Goal: Communication & Community: Answer question/provide support

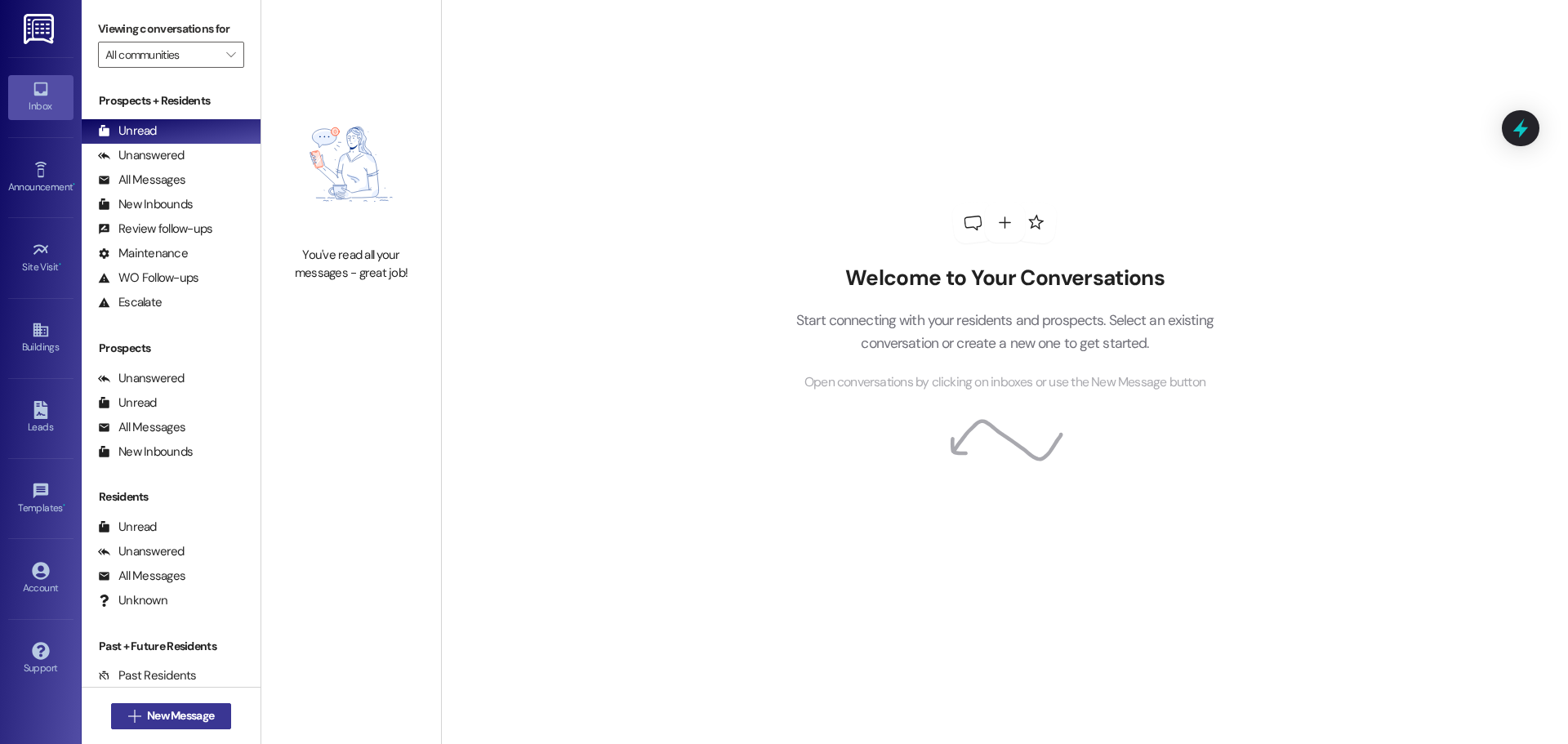
click at [174, 718] on span "New Message" at bounding box center [180, 716] width 67 height 17
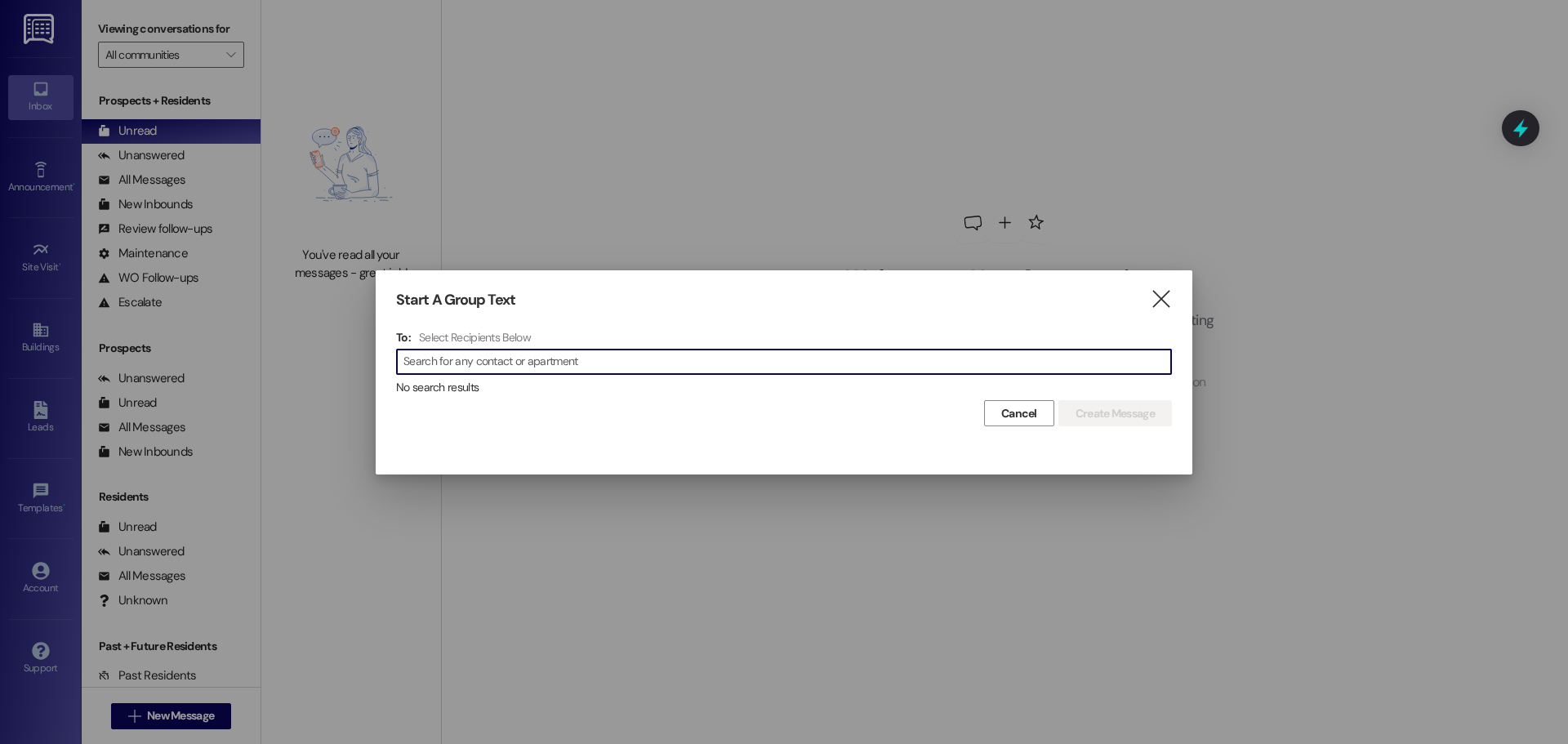
click at [499, 366] on input at bounding box center [788, 362] width 768 height 23
type input "p"
type input "[DEMOGRAPHIC_DATA]"
click at [1164, 297] on icon "" at bounding box center [1161, 299] width 22 height 17
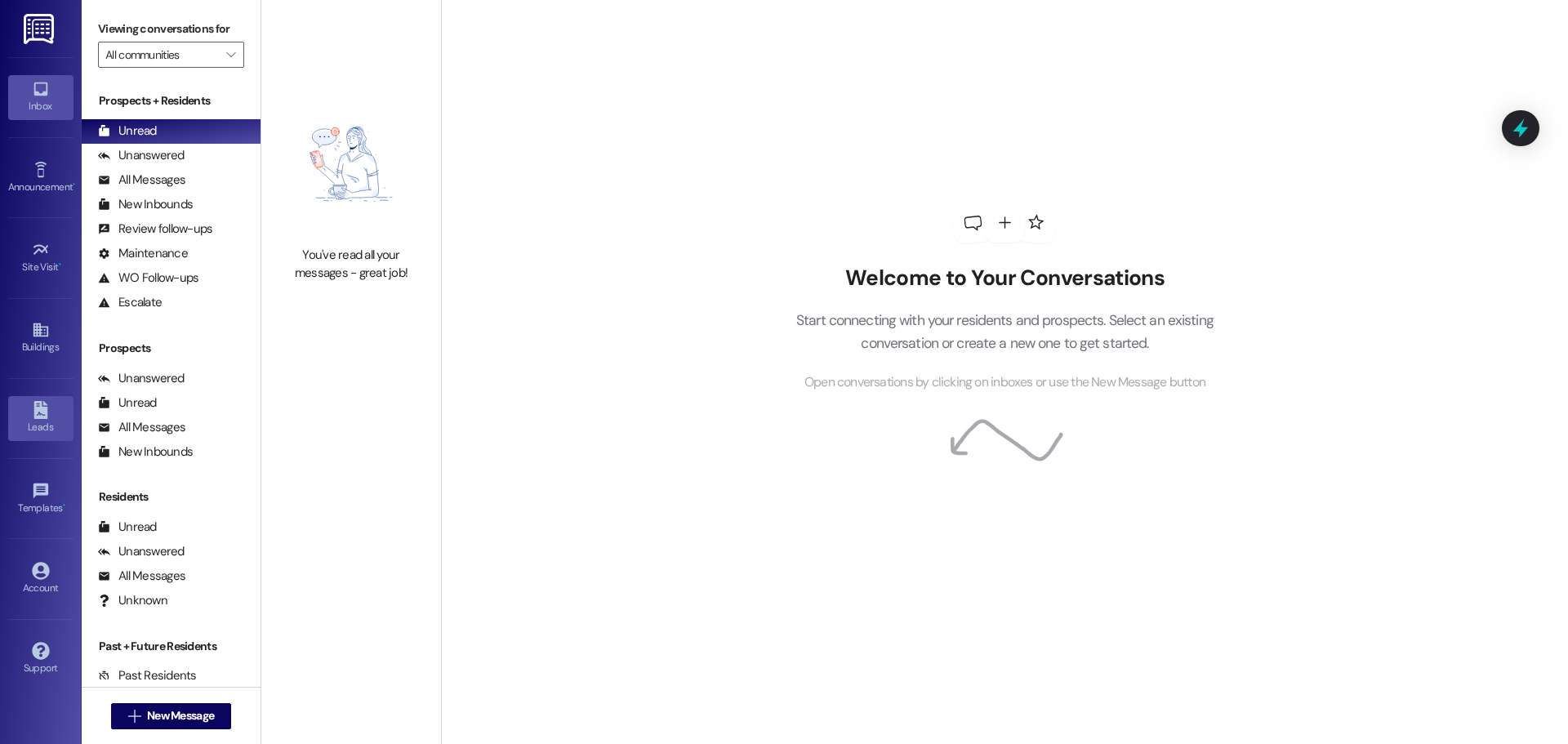
click at [39, 417] on icon at bounding box center [40, 410] width 14 height 18
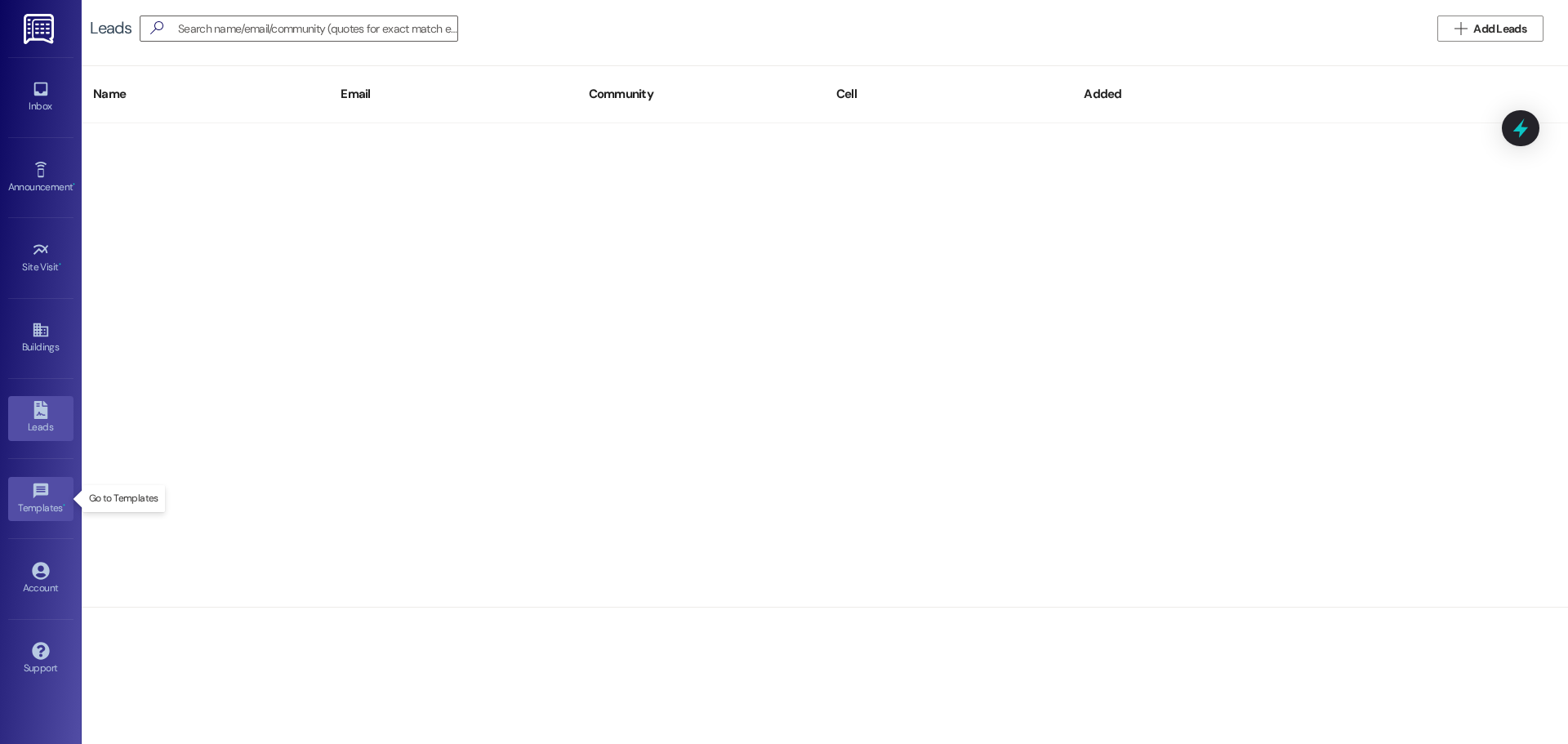
click at [34, 494] on icon at bounding box center [40, 490] width 14 height 14
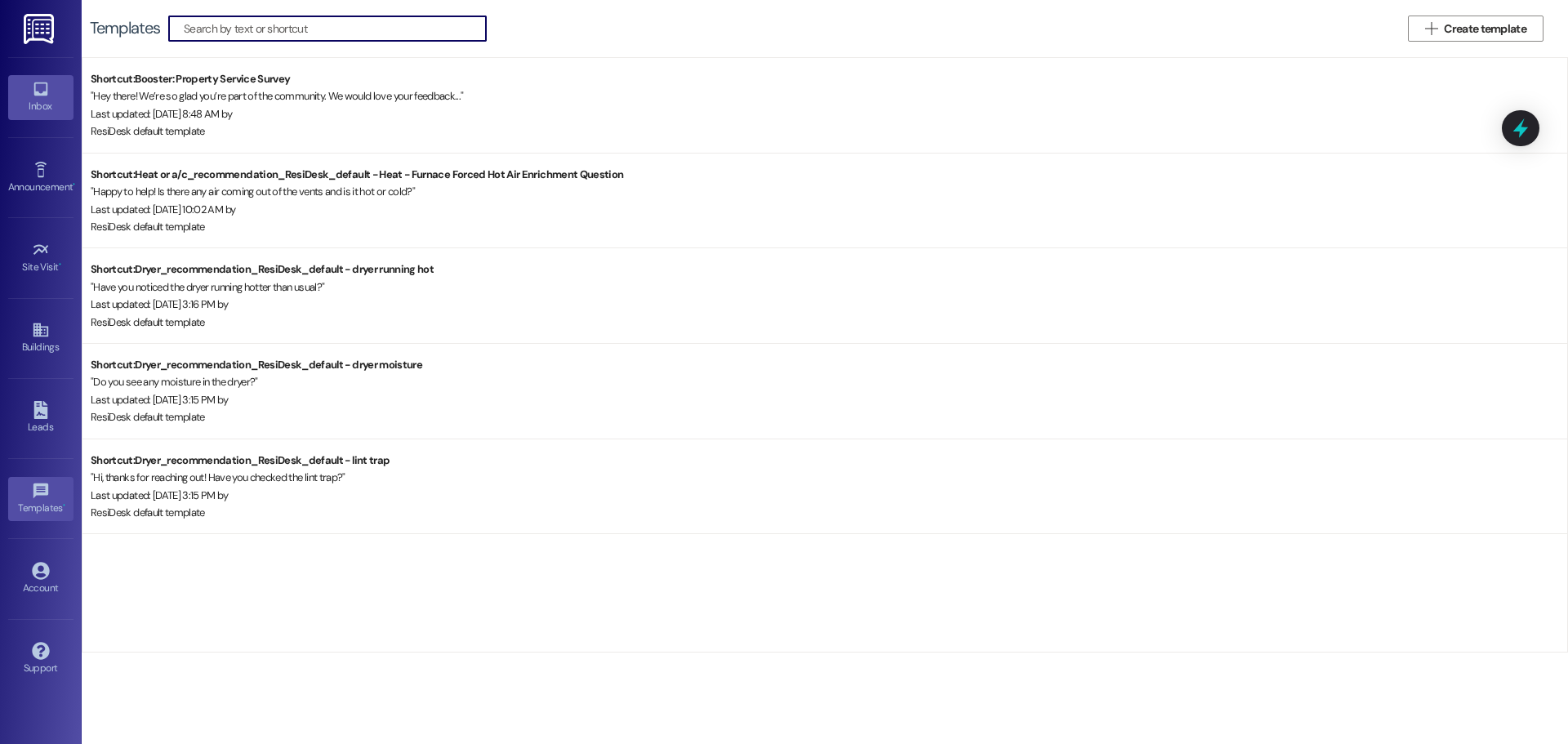
click at [41, 95] on icon at bounding box center [40, 88] width 14 height 14
